Goal: Transaction & Acquisition: Purchase product/service

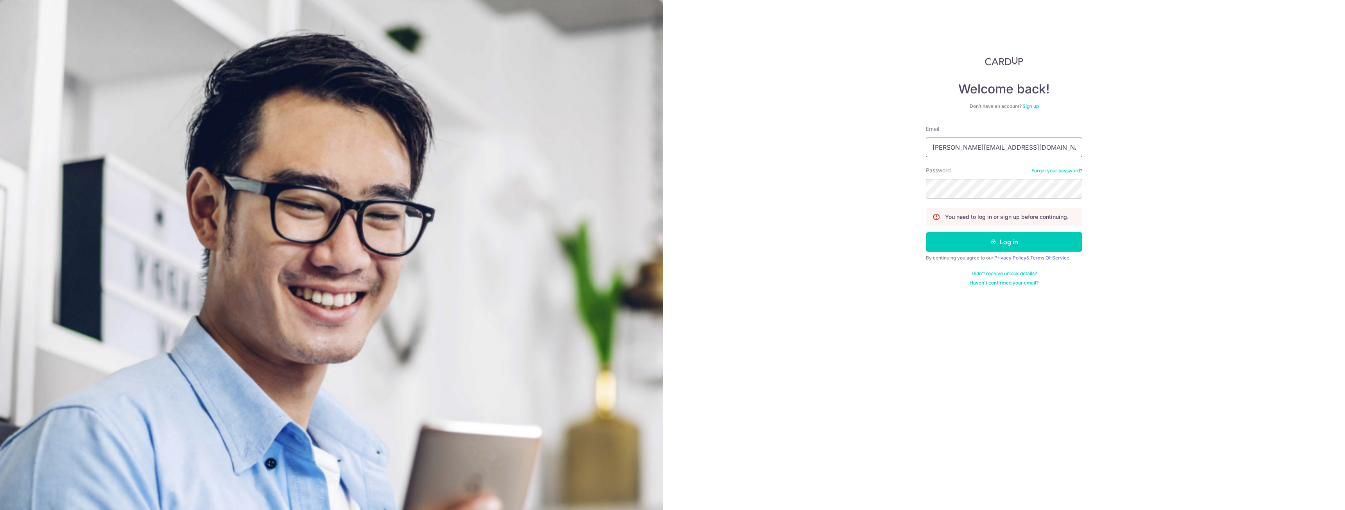
click at [994, 140] on input "sean@crowntpl.com" at bounding box center [1004, 148] width 156 height 20
type input "sean+cardup@crowntpl.com"
click at [962, 242] on button "Log in" at bounding box center [1004, 242] width 156 height 20
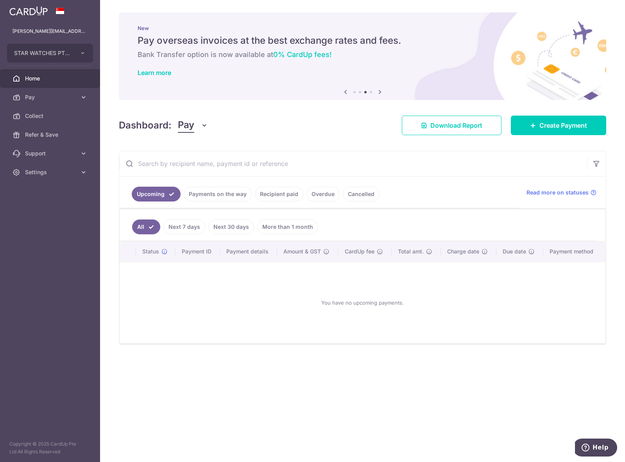
click at [548, 139] on div "× Pause Schedule Pause all future payments in this series Pause just this one p…" at bounding box center [362, 231] width 525 height 462
click at [536, 134] on link "Create Payment" at bounding box center [558, 126] width 95 height 20
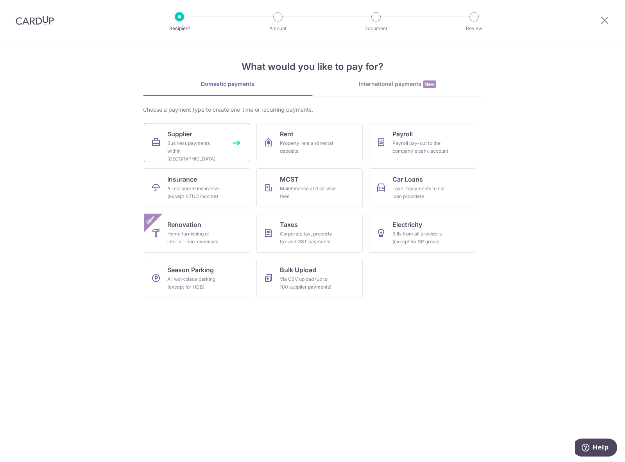
click at [185, 134] on span "Supplier" at bounding box center [179, 133] width 25 height 9
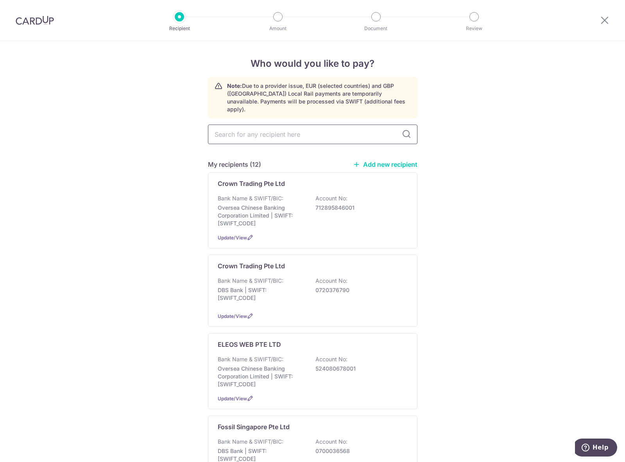
click at [310, 131] on input "text" at bounding box center [313, 135] width 210 height 20
type input "swatch"
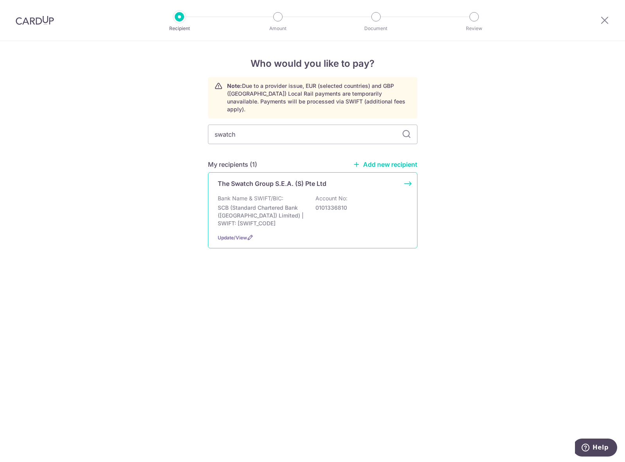
click at [278, 204] on p "SCB (Standard Chartered Bank (Singapore) Limited) | SWIFT: SCBLSG22XXX" at bounding box center [262, 215] width 88 height 23
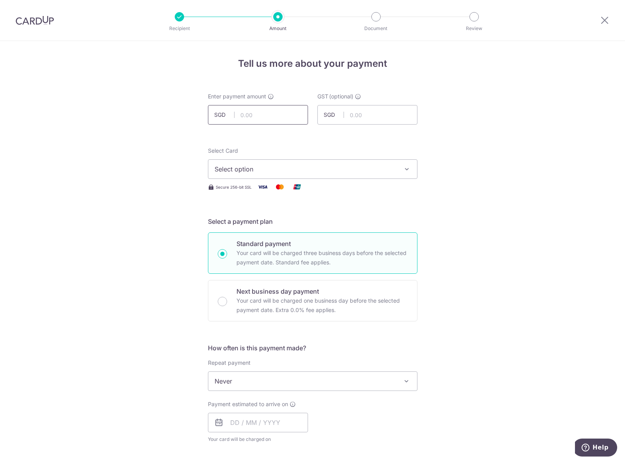
click at [258, 113] on input "text" at bounding box center [258, 115] width 100 height 20
type input "789.80"
click at [390, 172] on span "Select option" at bounding box center [306, 169] width 182 height 9
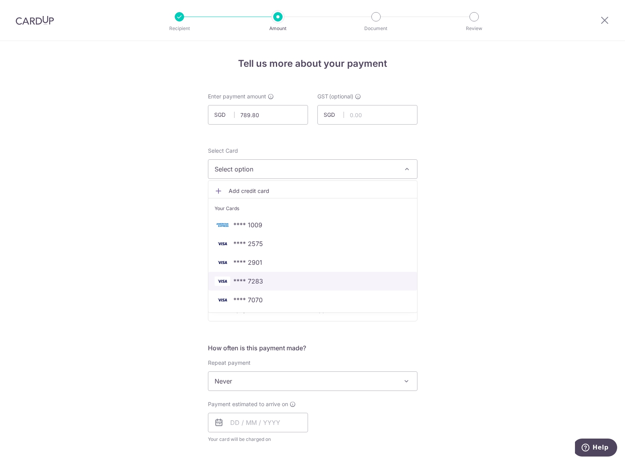
drag, startPoint x: 306, startPoint y: 285, endPoint x: 334, endPoint y: 270, distance: 31.3
click at [306, 285] on span "**** 7283" at bounding box center [313, 281] width 196 height 9
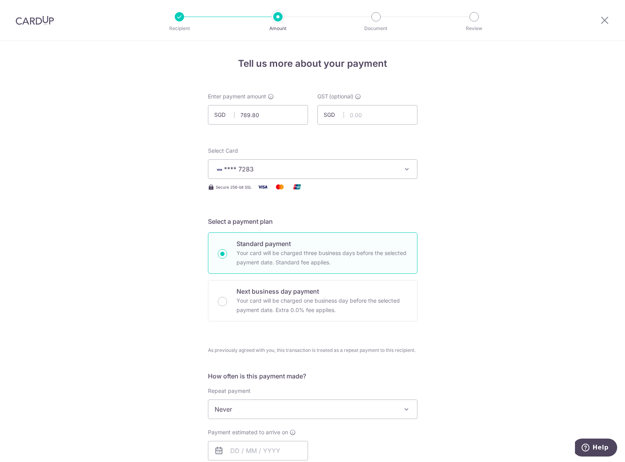
click at [471, 233] on div "Tell us more about your payment Enter payment amount SGD 789.80 789.80 GST (opt…" at bounding box center [312, 435] width 625 height 788
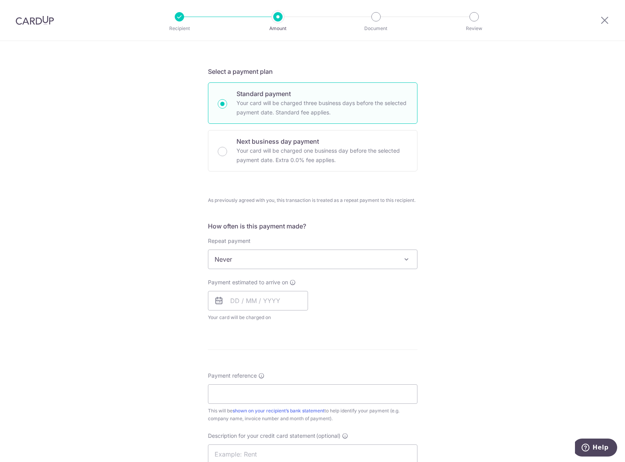
scroll to position [235, 0]
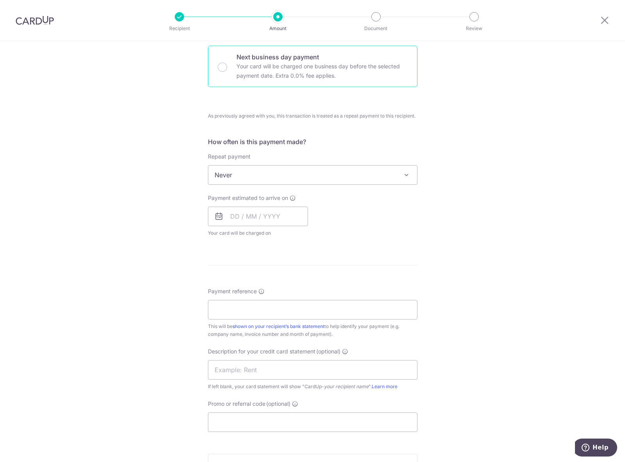
click at [291, 50] on div "Next business day payment Your card will be charged one business day before the…" at bounding box center [313, 66] width 210 height 41
radio input "false"
radio input "true"
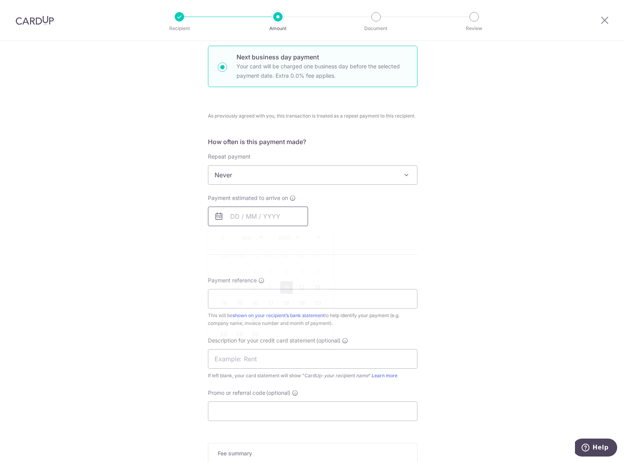
click at [249, 217] on input "text" at bounding box center [258, 217] width 100 height 20
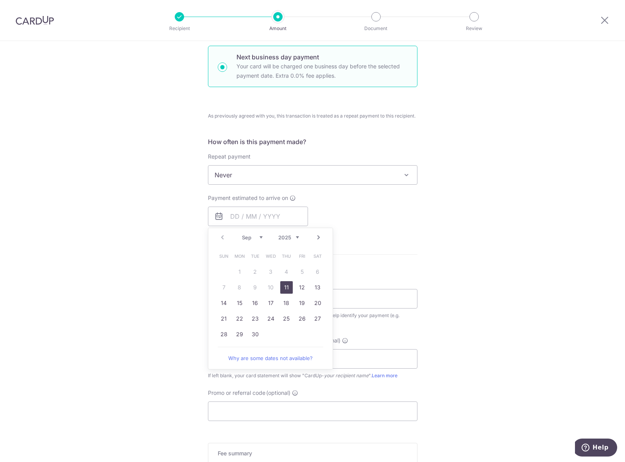
click at [287, 288] on link "11" at bounding box center [286, 287] width 13 height 13
type input "11/09/2025"
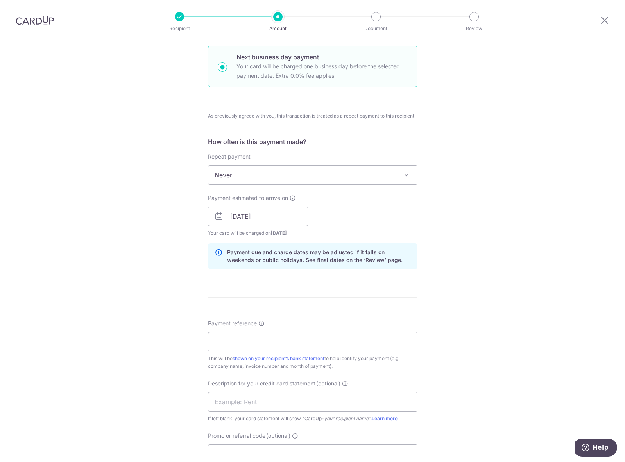
click at [455, 248] on div "Tell us more about your payment Enter payment amount SGD 789.80 789.80 GST (opt…" at bounding box center [312, 236] width 625 height 858
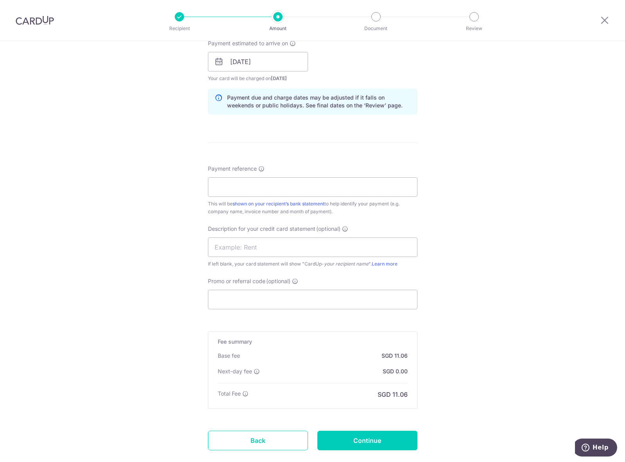
scroll to position [391, 0]
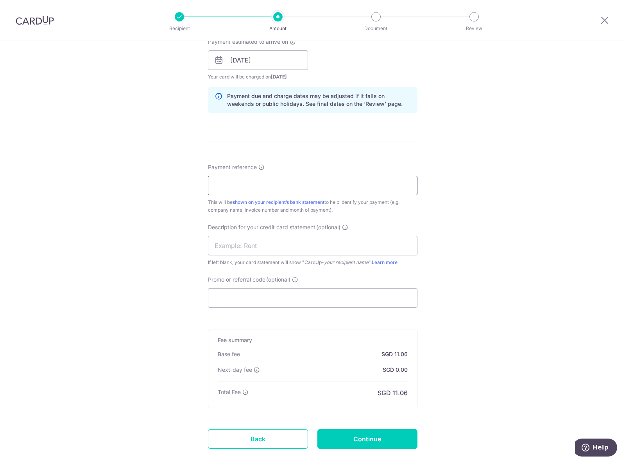
click at [311, 186] on input "Payment reference" at bounding box center [313, 186] width 210 height 20
type input "STAR WATCHES PTE LTD"
click at [236, 248] on input "text" at bounding box center [313, 246] width 210 height 20
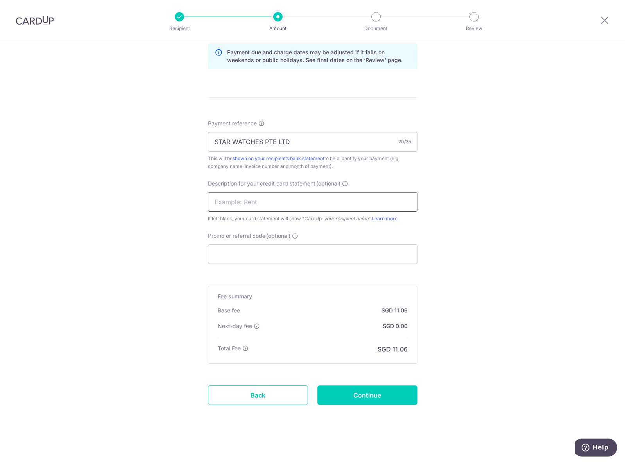
scroll to position [436, 0]
type input "cardupSWG"
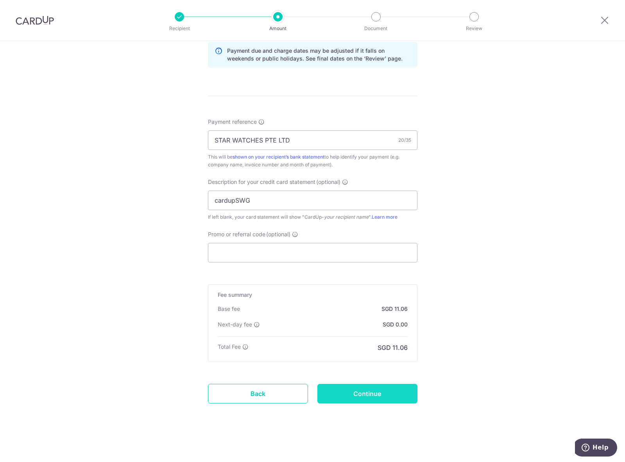
click at [389, 387] on input "Continue" at bounding box center [367, 394] width 100 height 20
type input "Create Schedule"
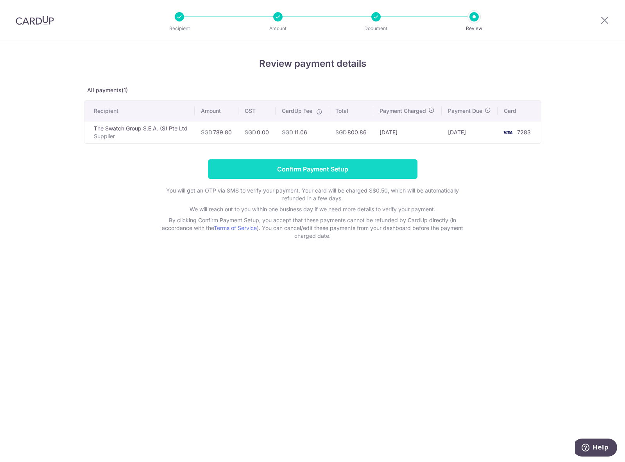
click at [306, 166] on input "Confirm Payment Setup" at bounding box center [313, 169] width 210 height 20
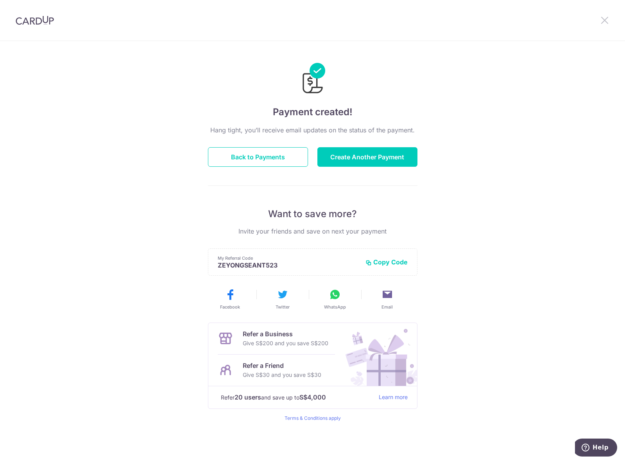
click at [604, 18] on icon at bounding box center [604, 20] width 9 height 10
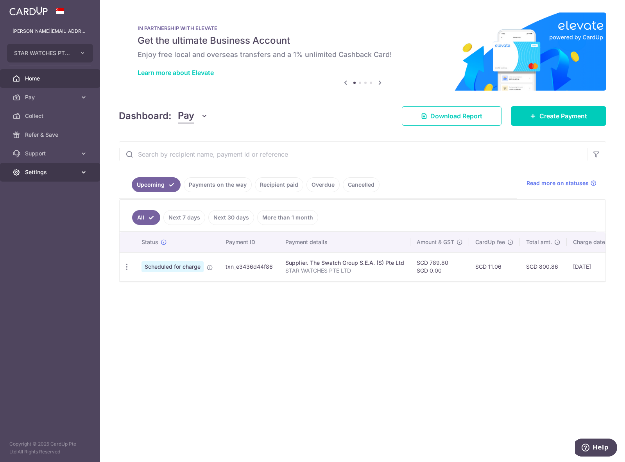
click at [42, 172] on span "Settings" at bounding box center [51, 172] width 52 height 8
click at [41, 210] on span "Logout" at bounding box center [51, 210] width 52 height 8
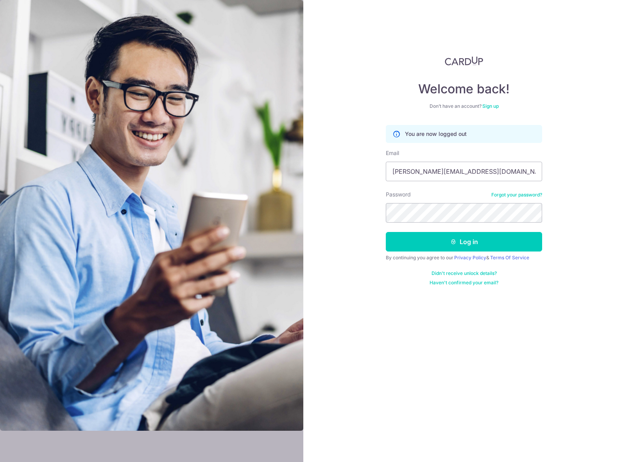
type input "[PERSON_NAME][EMAIL_ADDRESS][DOMAIN_NAME]"
click at [431, 248] on button "Log in" at bounding box center [464, 242] width 156 height 20
